Goal: Task Accomplishment & Management: Manage account settings

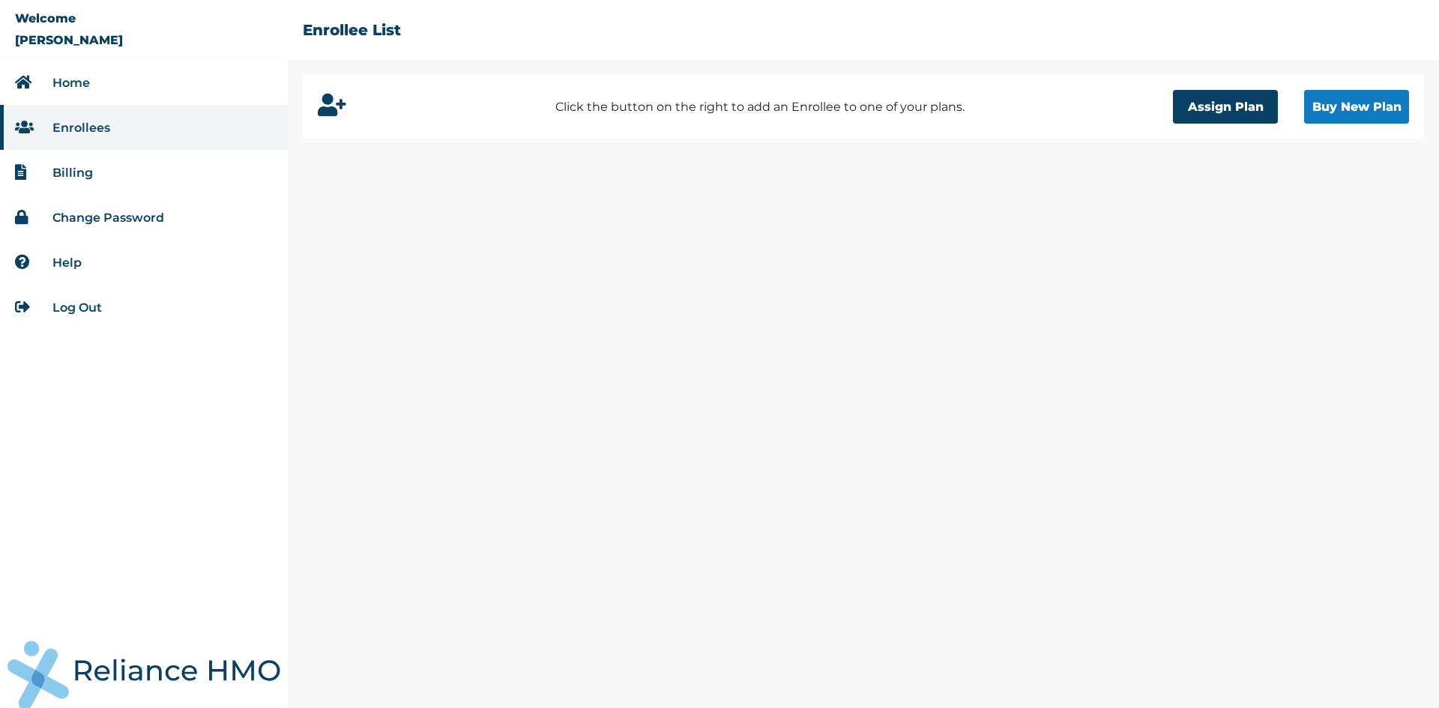
click at [99, 176] on li "Billing" at bounding box center [144, 172] width 288 height 45
click at [73, 173] on link "Billing" at bounding box center [72, 173] width 40 height 14
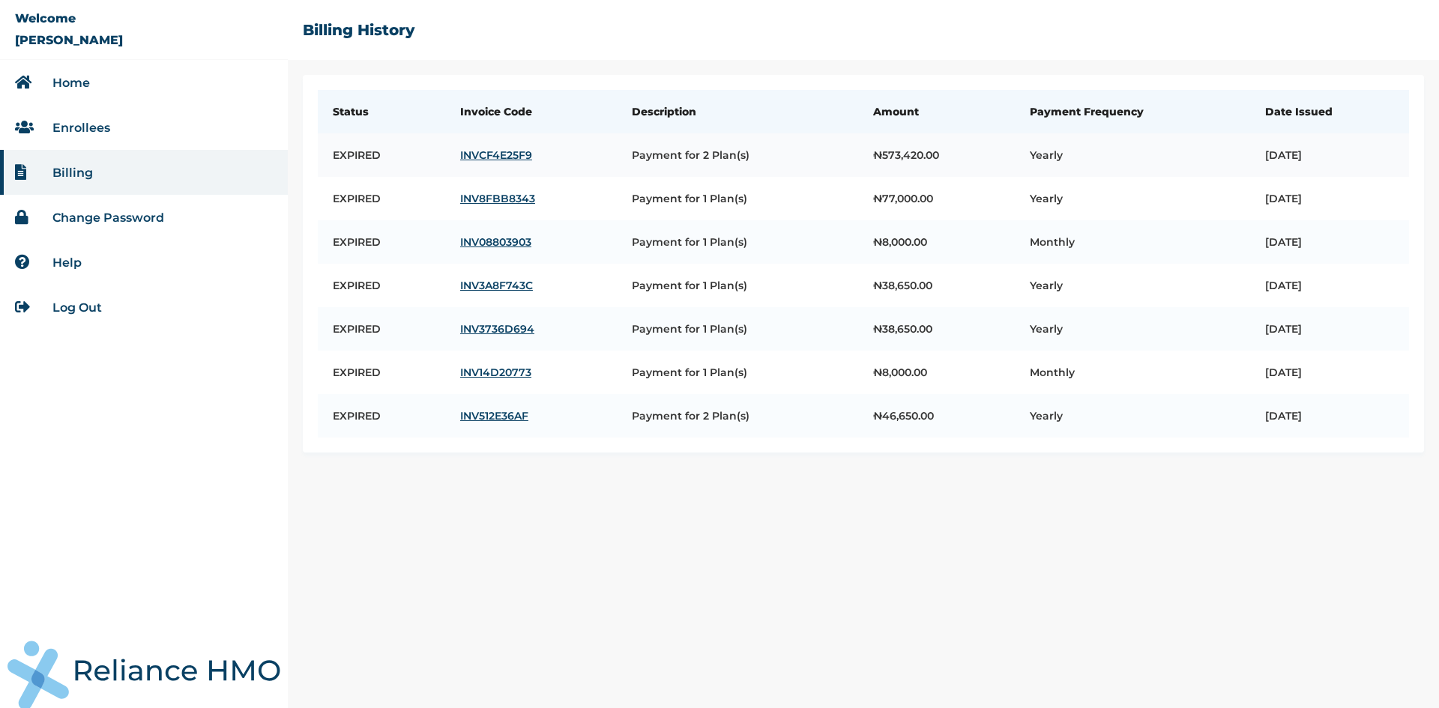
click at [484, 152] on link "INVCF4E25F9" at bounding box center [531, 154] width 142 height 13
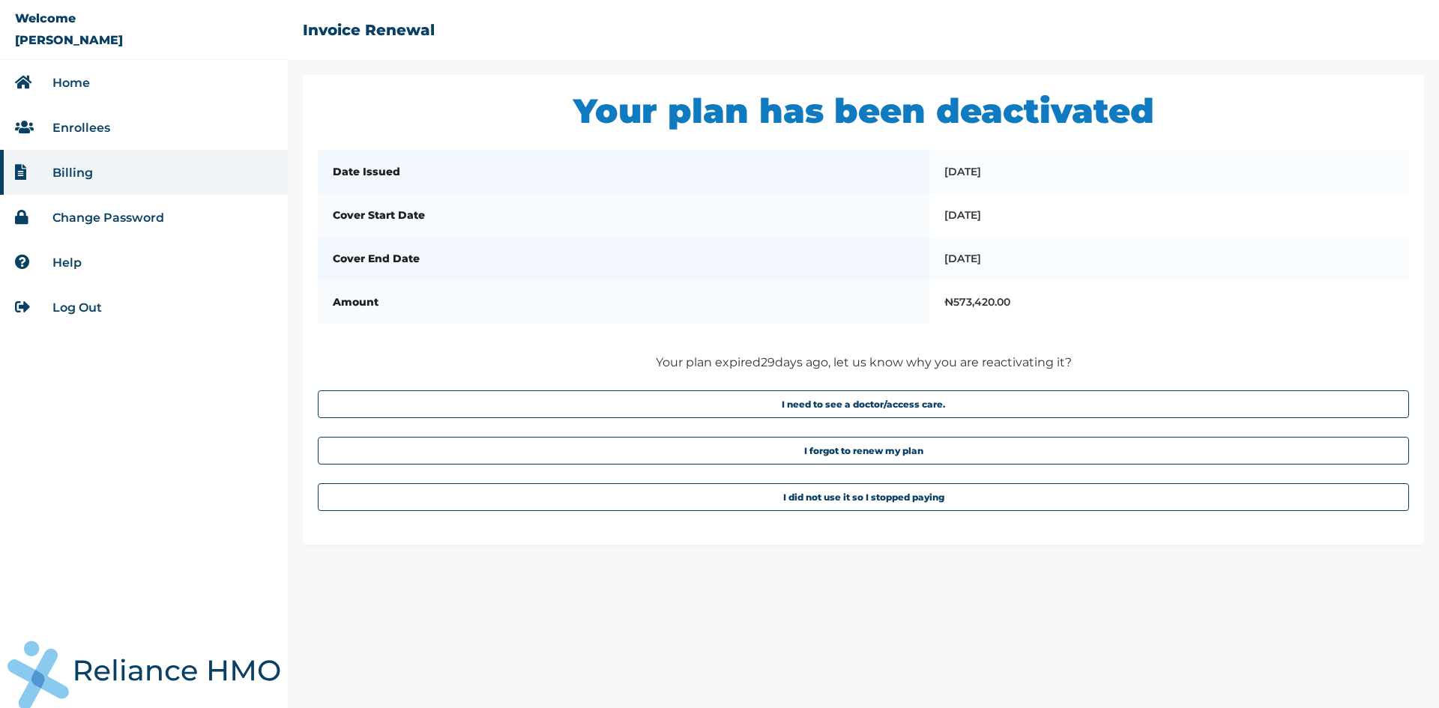
click at [67, 130] on link "Enrollees" at bounding box center [81, 128] width 58 height 14
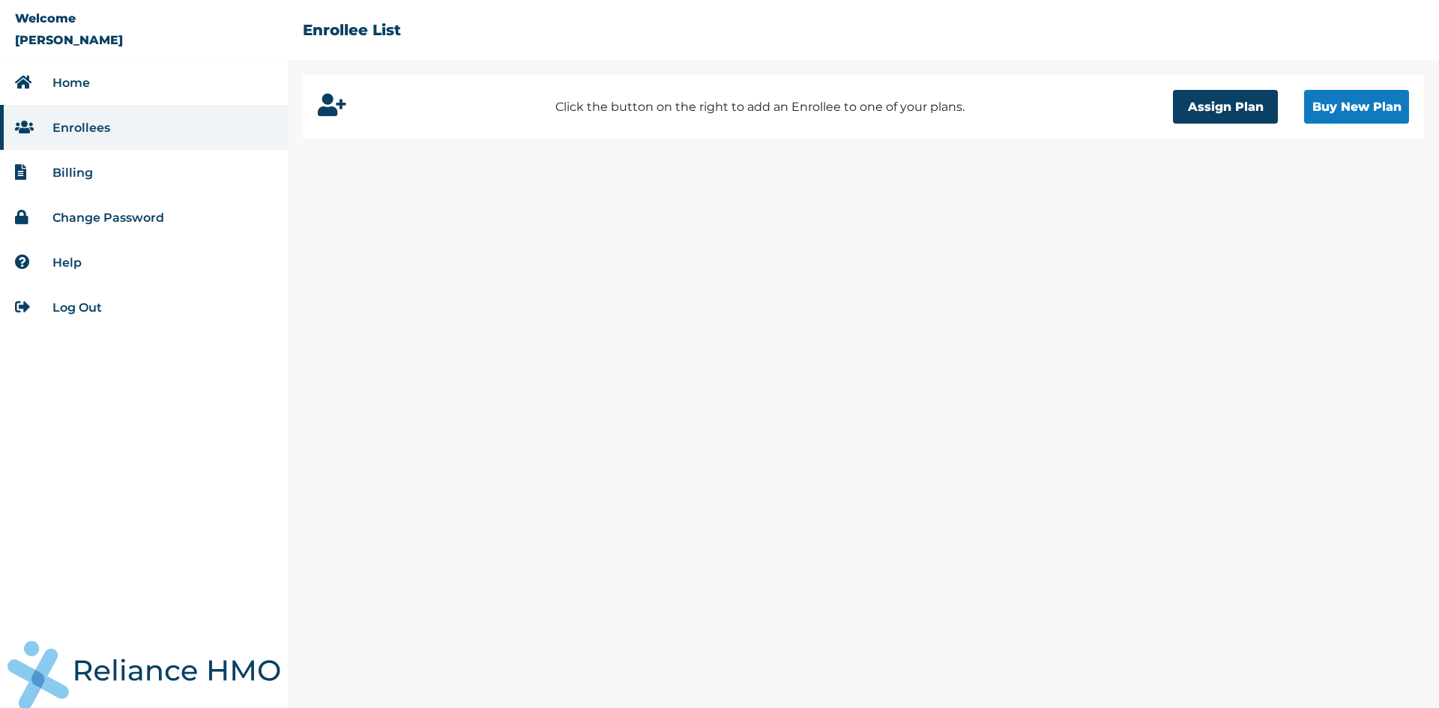
click at [85, 80] on link "Home" at bounding box center [70, 83] width 37 height 14
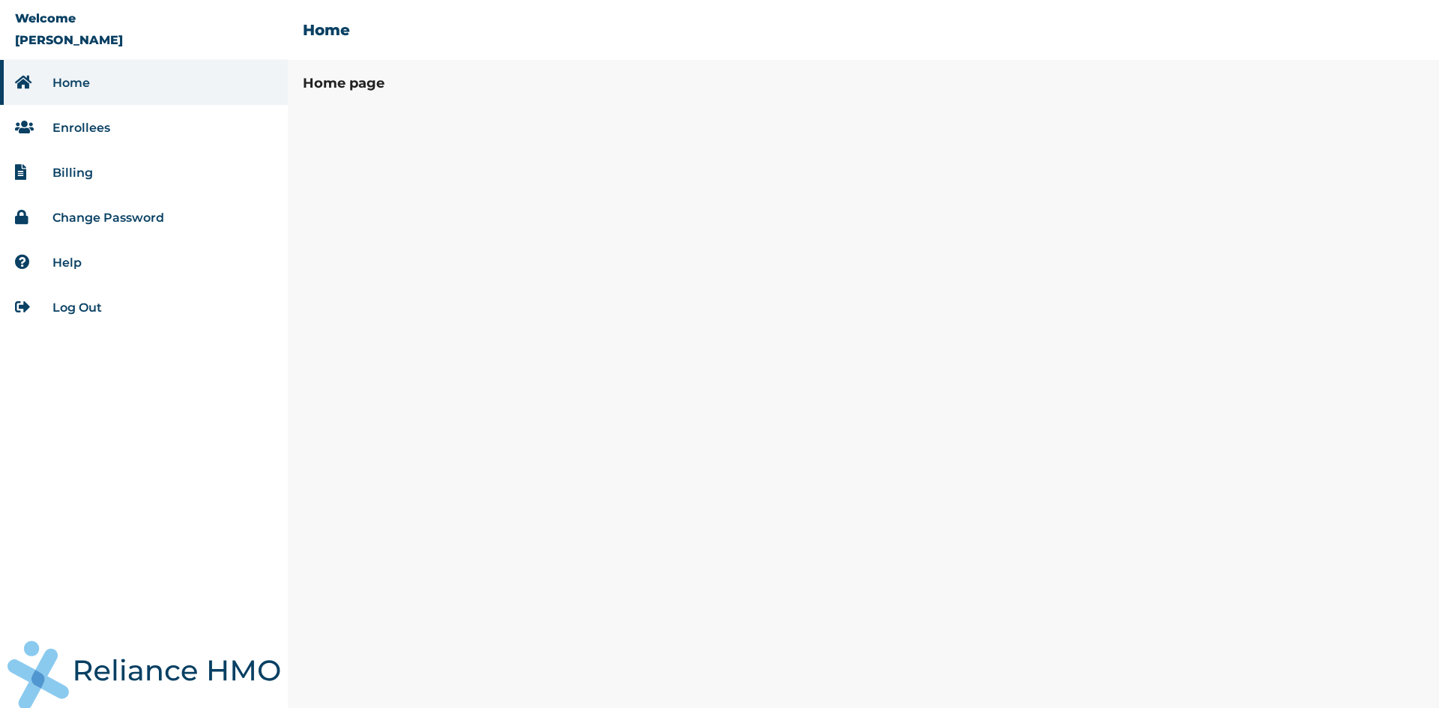
click at [73, 172] on link "Billing" at bounding box center [72, 173] width 40 height 14
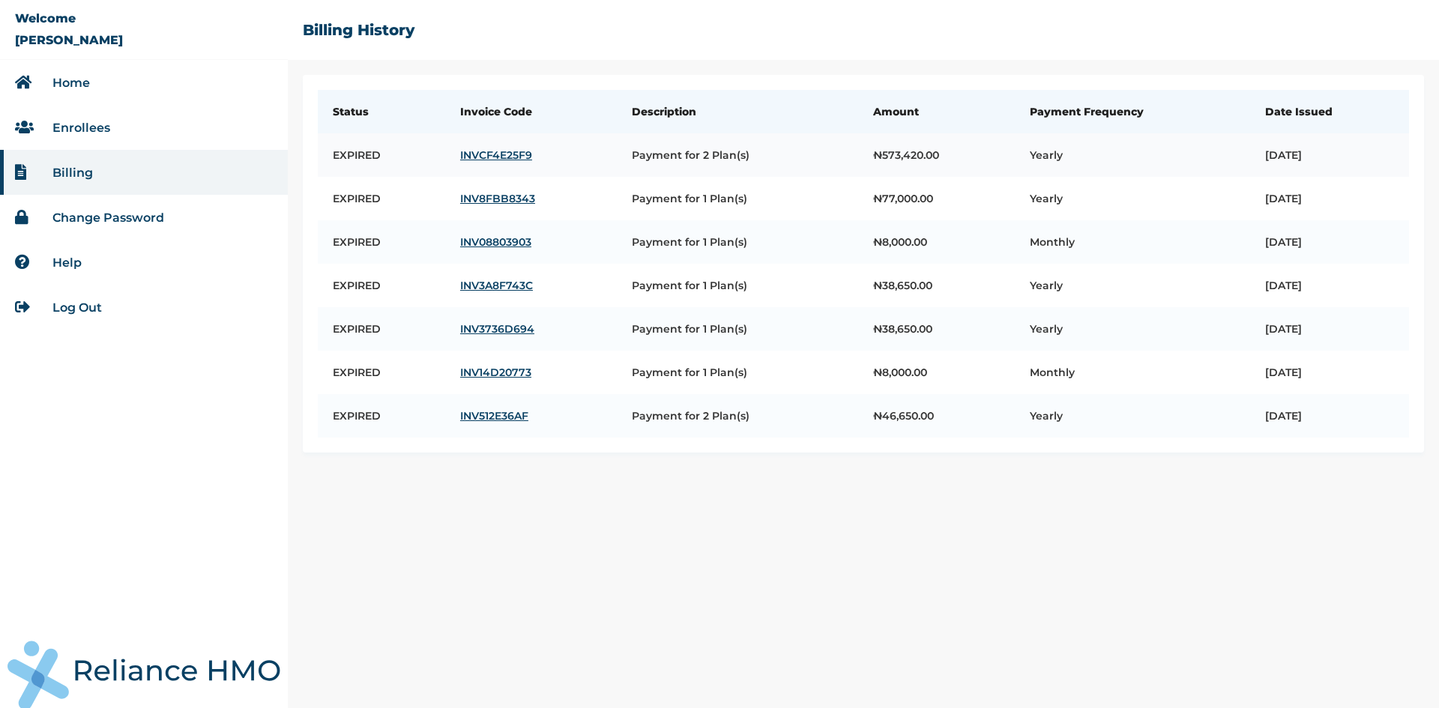
click at [641, 156] on td "Payment for 2 Plan(s)" at bounding box center [737, 154] width 241 height 43
click at [1015, 145] on td "Yearly" at bounding box center [1132, 154] width 235 height 43
drag, startPoint x: 946, startPoint y: 155, endPoint x: 1067, endPoint y: 144, distance: 122.0
click at [1015, 154] on td "Yearly" at bounding box center [1132, 154] width 235 height 43
click at [1250, 133] on th "Date Issued" at bounding box center [1329, 111] width 159 height 43
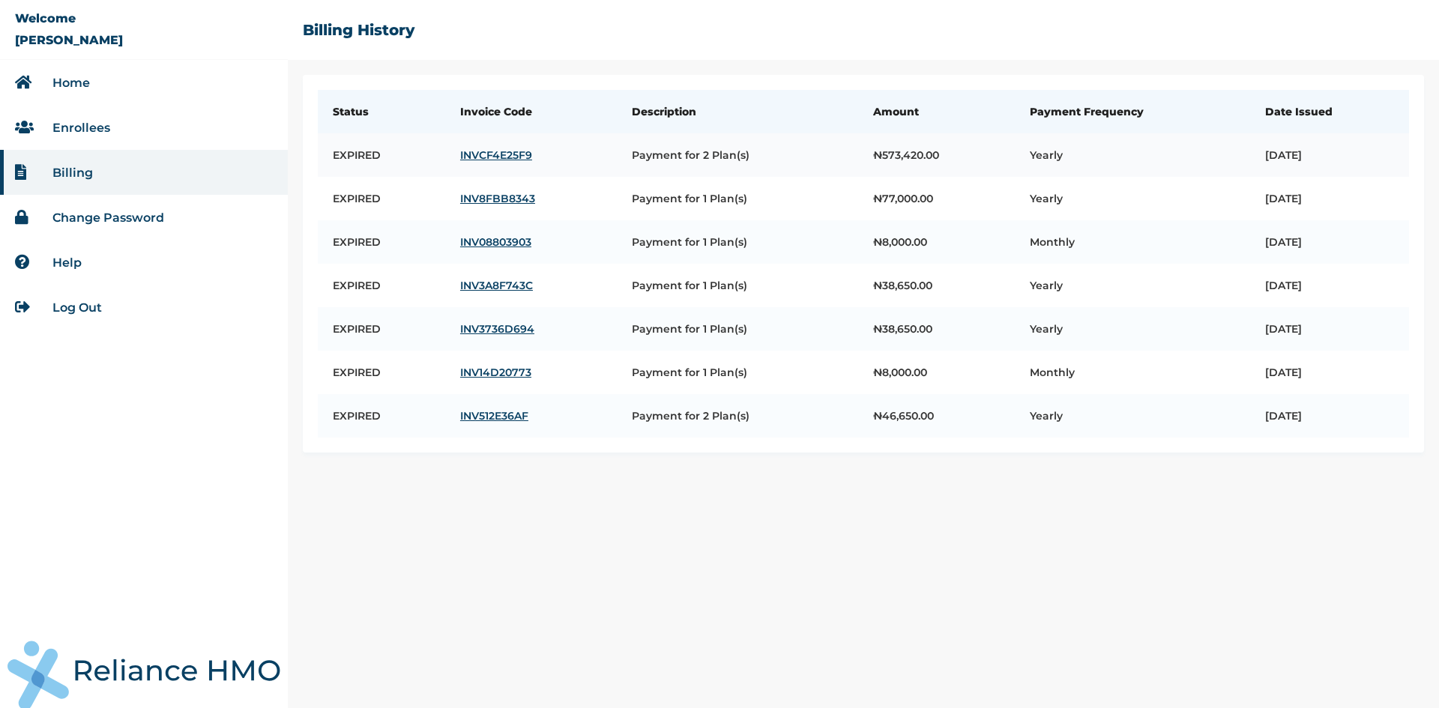
click at [473, 156] on link "INVCF4E25F9" at bounding box center [531, 154] width 142 height 13
